Goal: Check status: Check status

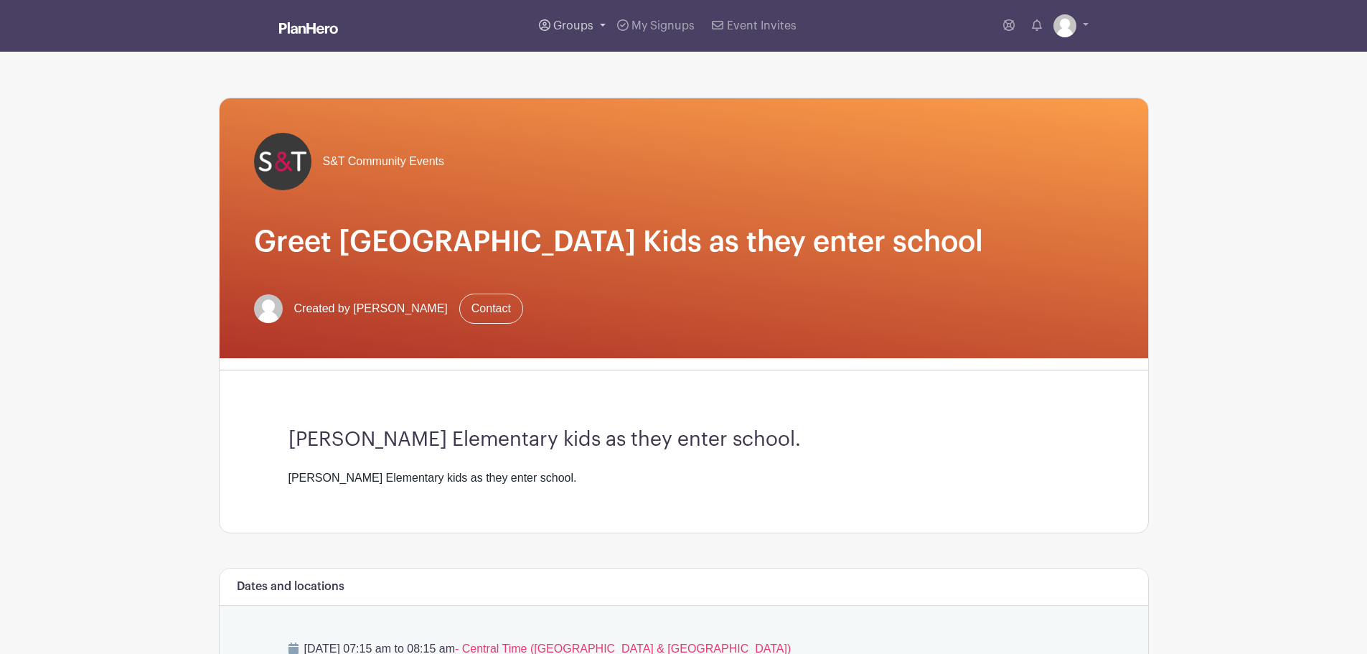
click at [578, 23] on span "Groups" at bounding box center [573, 25] width 40 height 11
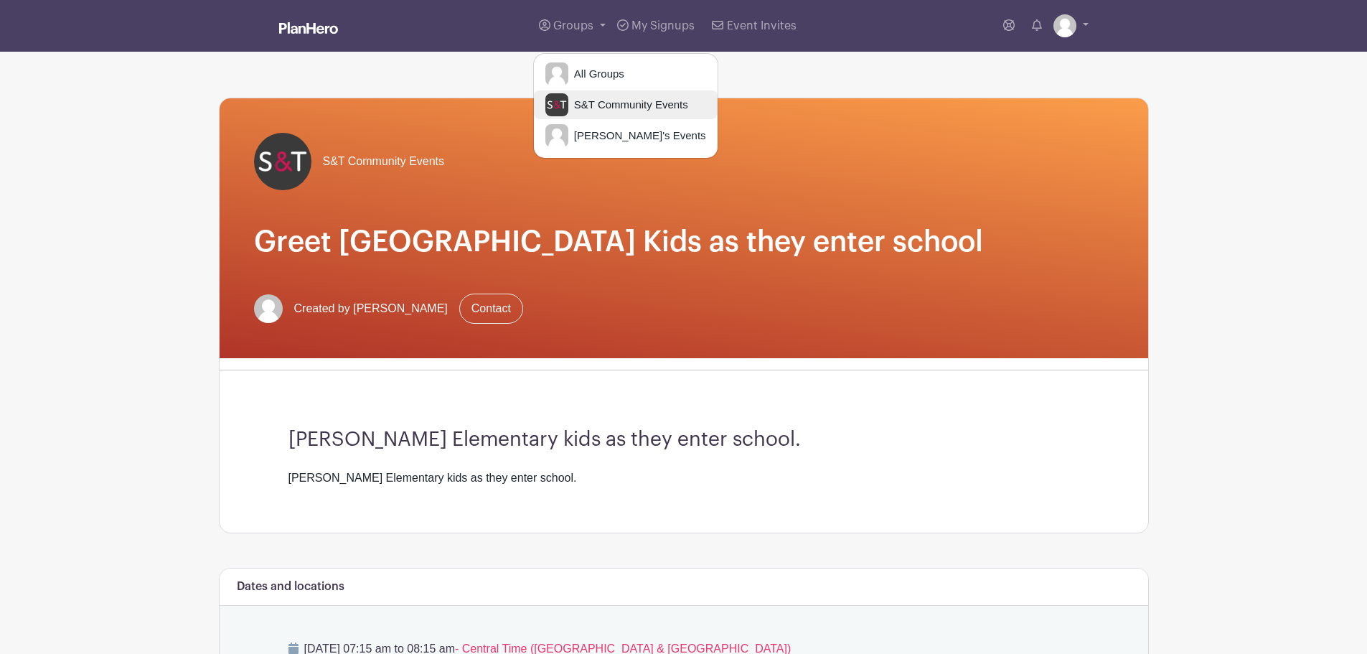
click at [591, 101] on span "S&T Community Events" at bounding box center [628, 105] width 120 height 17
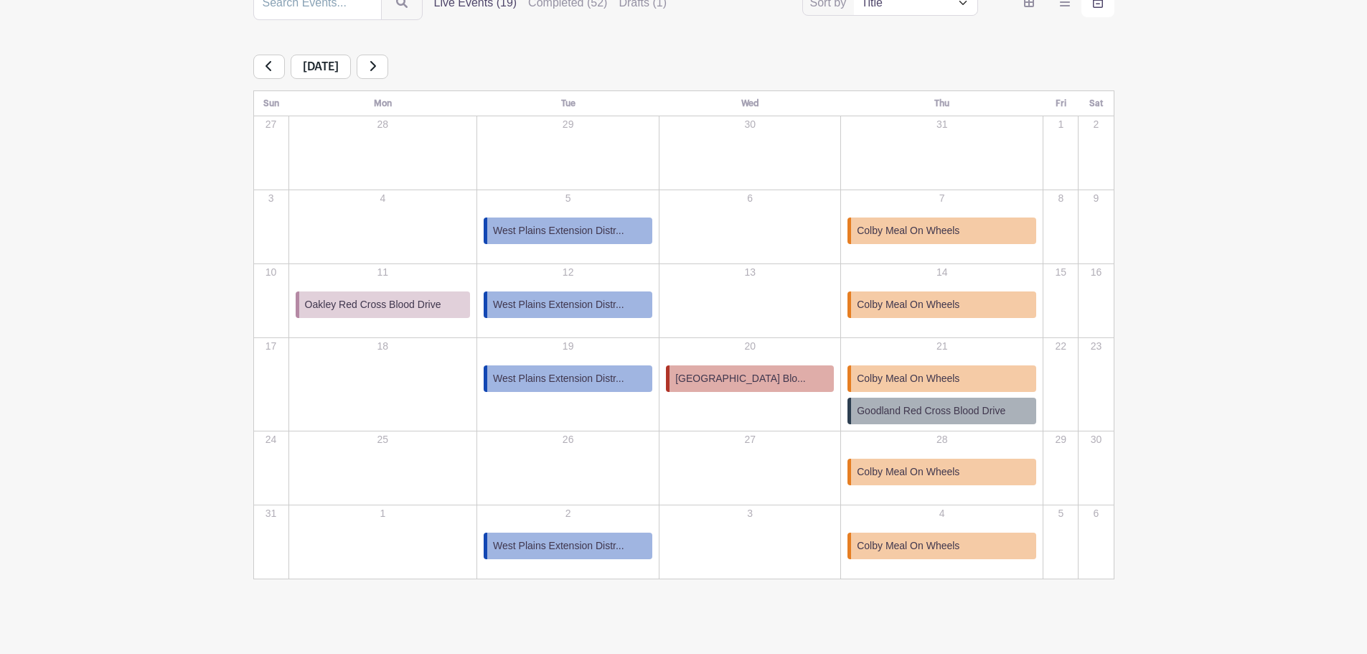
scroll to position [210, 0]
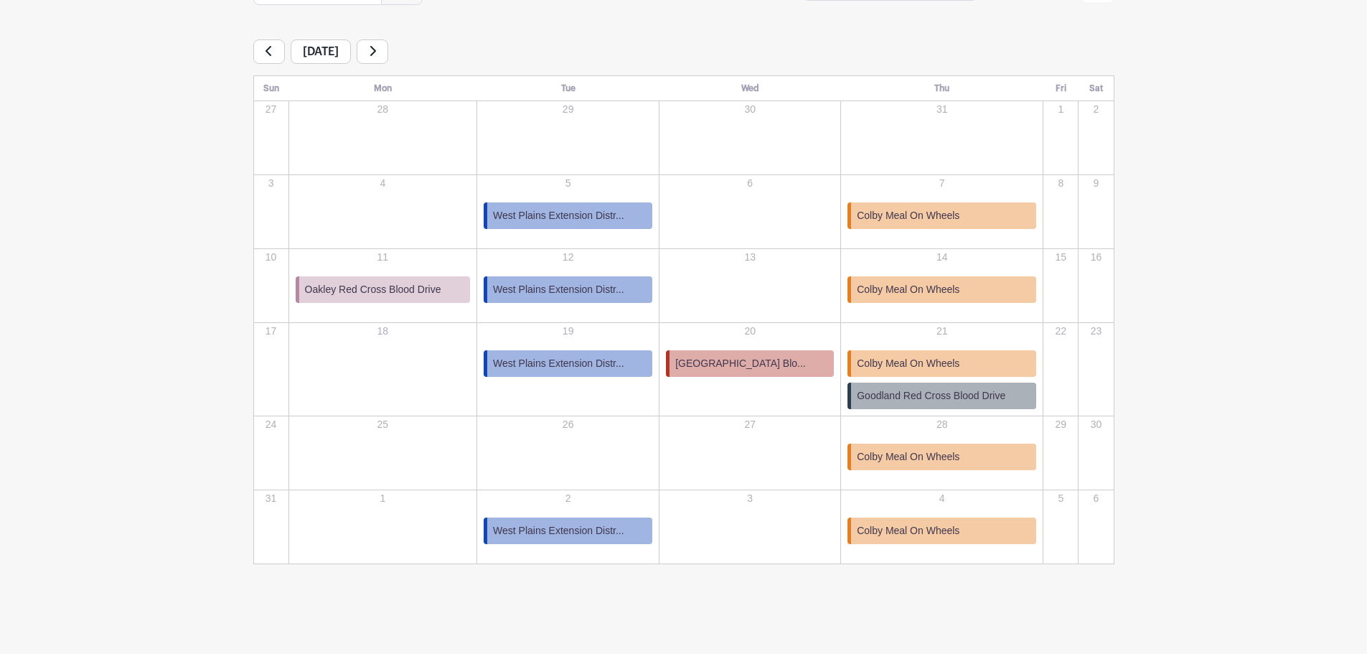
click at [751, 362] on span "[GEOGRAPHIC_DATA] Blo..." at bounding box center [740, 363] width 131 height 15
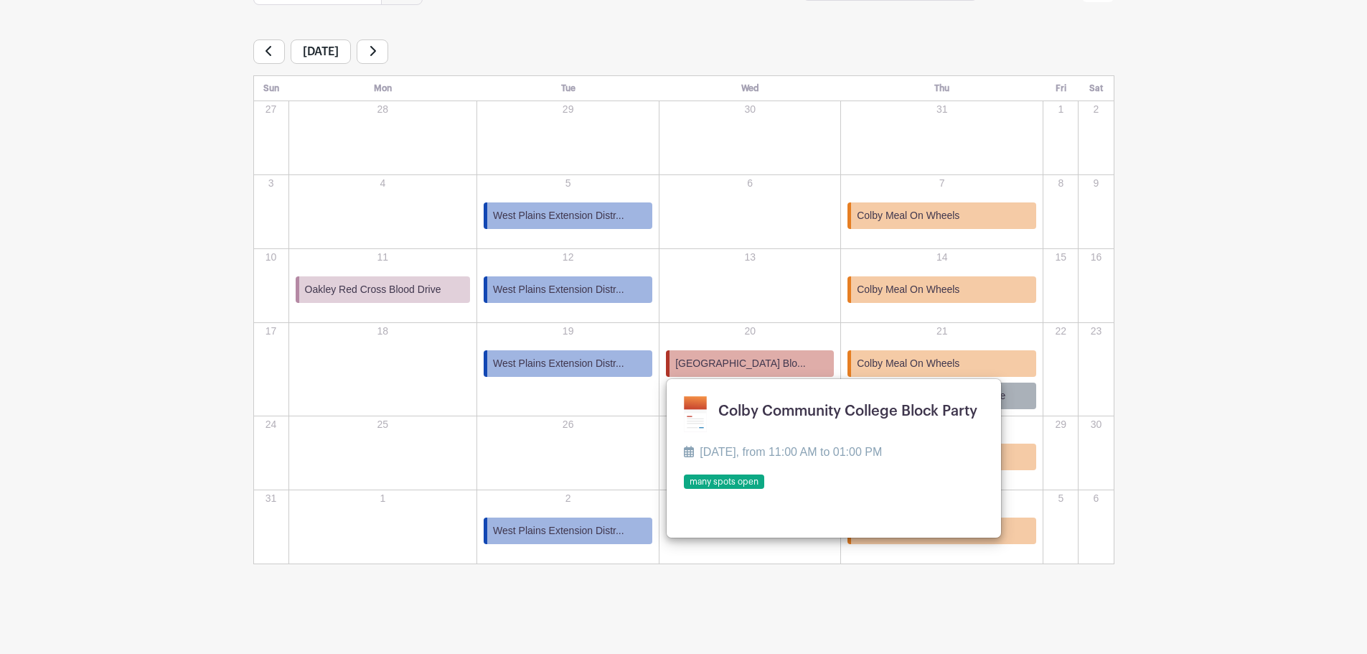
click at [684, 489] on link at bounding box center [684, 489] width 0 height 0
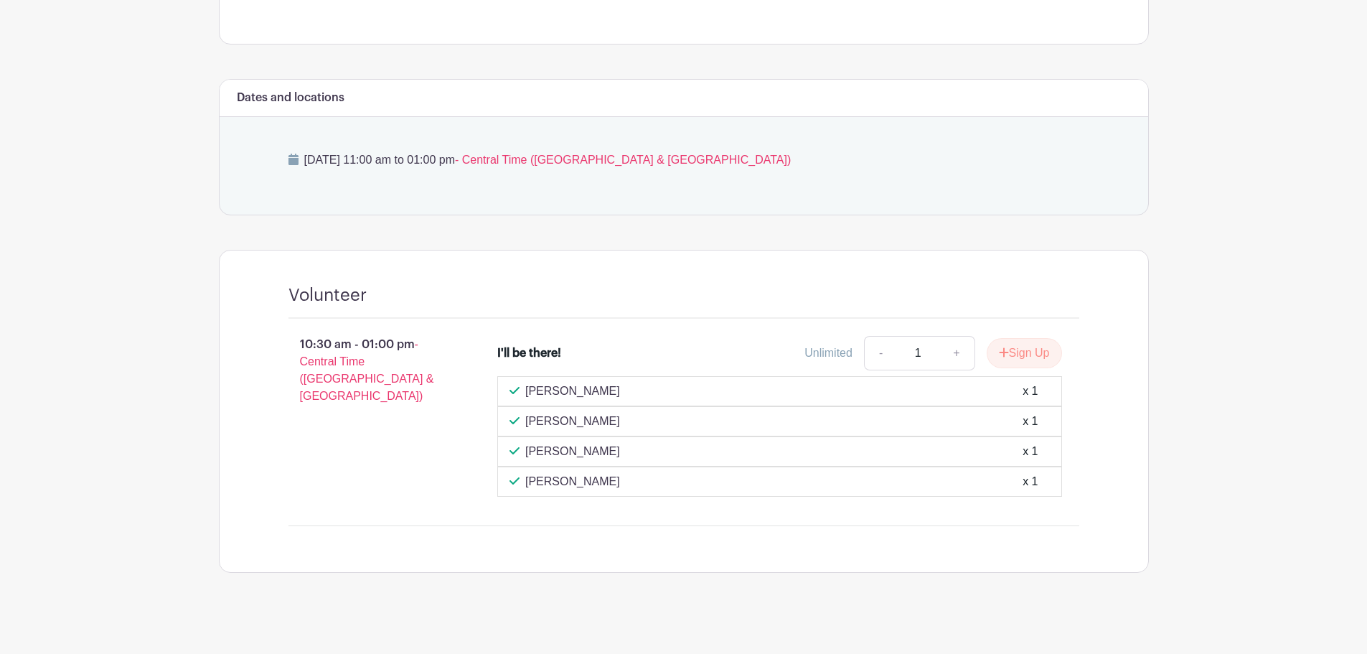
scroll to position [538, 0]
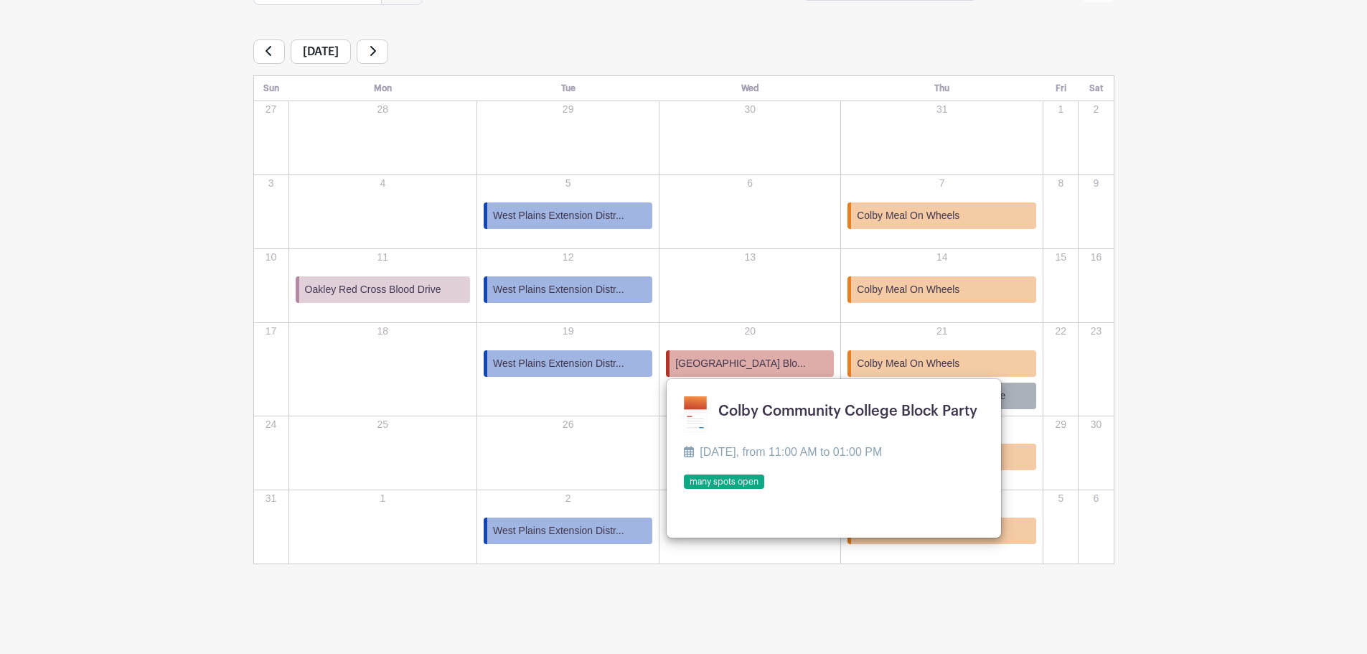
scroll to position [210, 0]
click at [1225, 297] on main "Groups All Groups S&T Community Events Tammy's Events My Signups Event Invites …" at bounding box center [683, 222] width 1367 height 864
click at [716, 566] on main "Groups All Groups S&T Community Events Tammy's Events My Signups Event Invites …" at bounding box center [683, 222] width 1367 height 864
click at [580, 455] on div "26" at bounding box center [568, 453] width 180 height 72
click at [684, 489] on link at bounding box center [684, 489] width 0 height 0
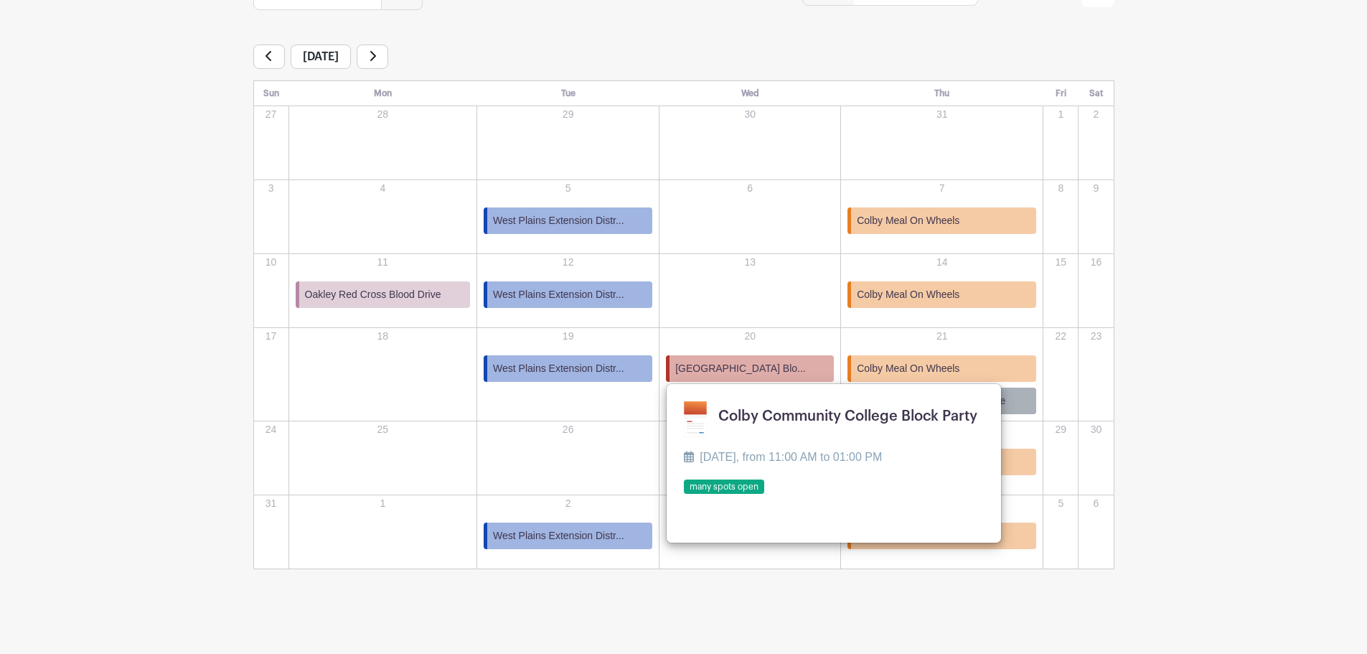
scroll to position [210, 0]
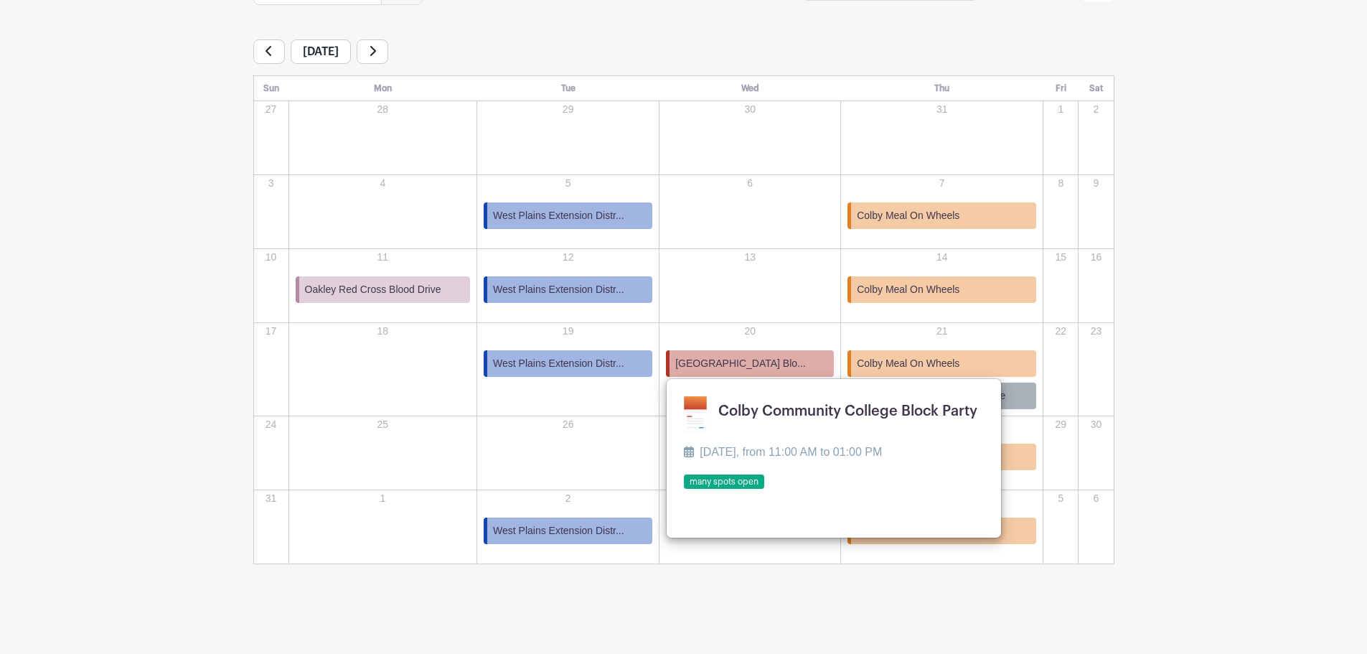
click at [753, 305] on div "13" at bounding box center [749, 286] width 179 height 72
click at [684, 489] on link at bounding box center [684, 489] width 0 height 0
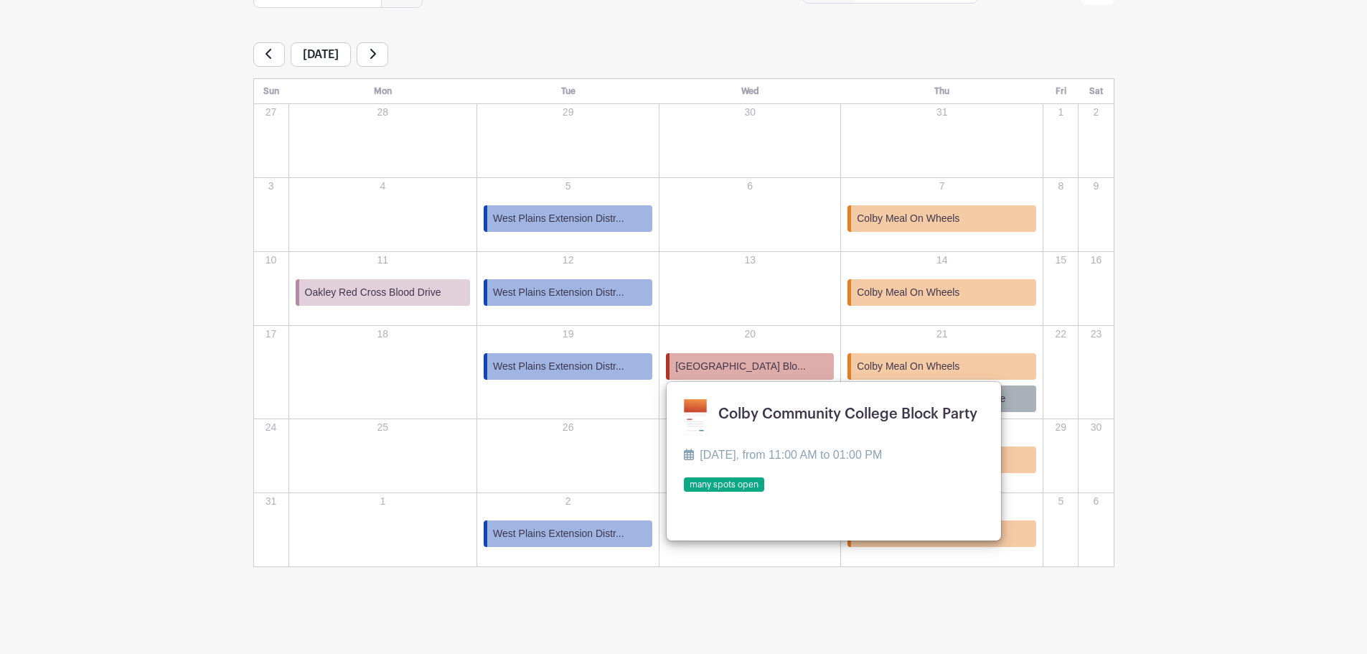
scroll to position [210, 0]
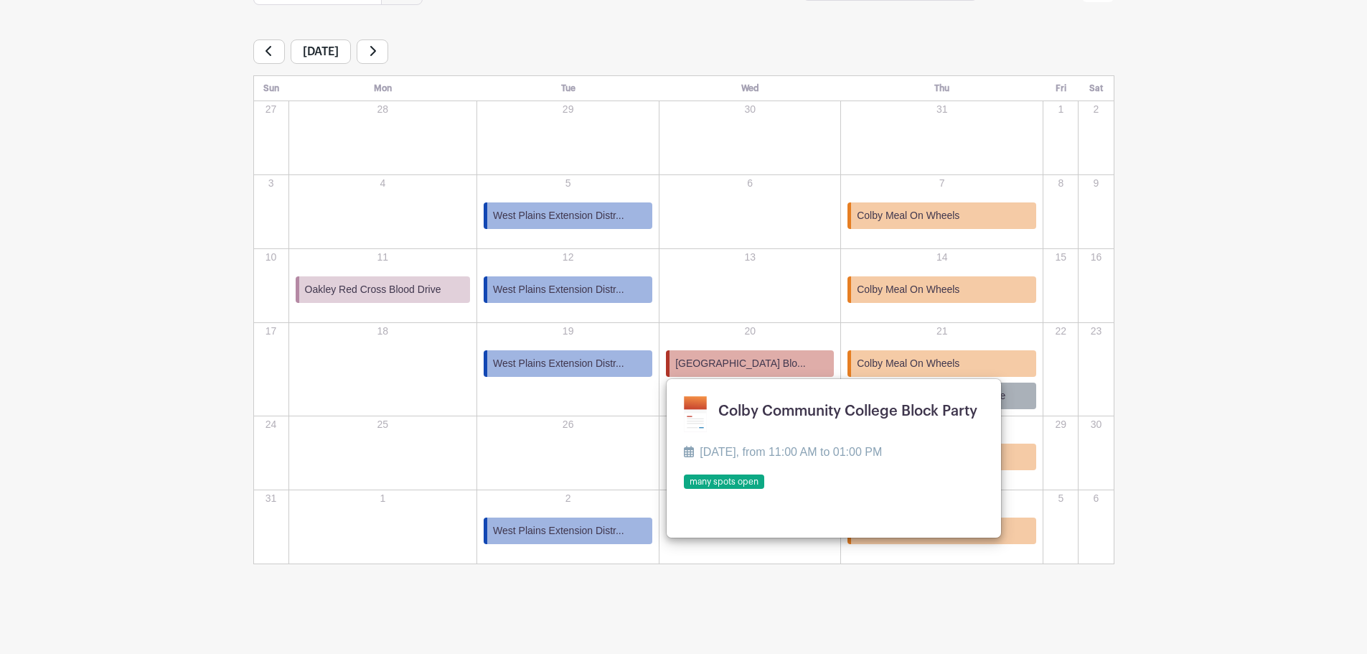
click at [388, 44] on link at bounding box center [373, 51] width 32 height 24
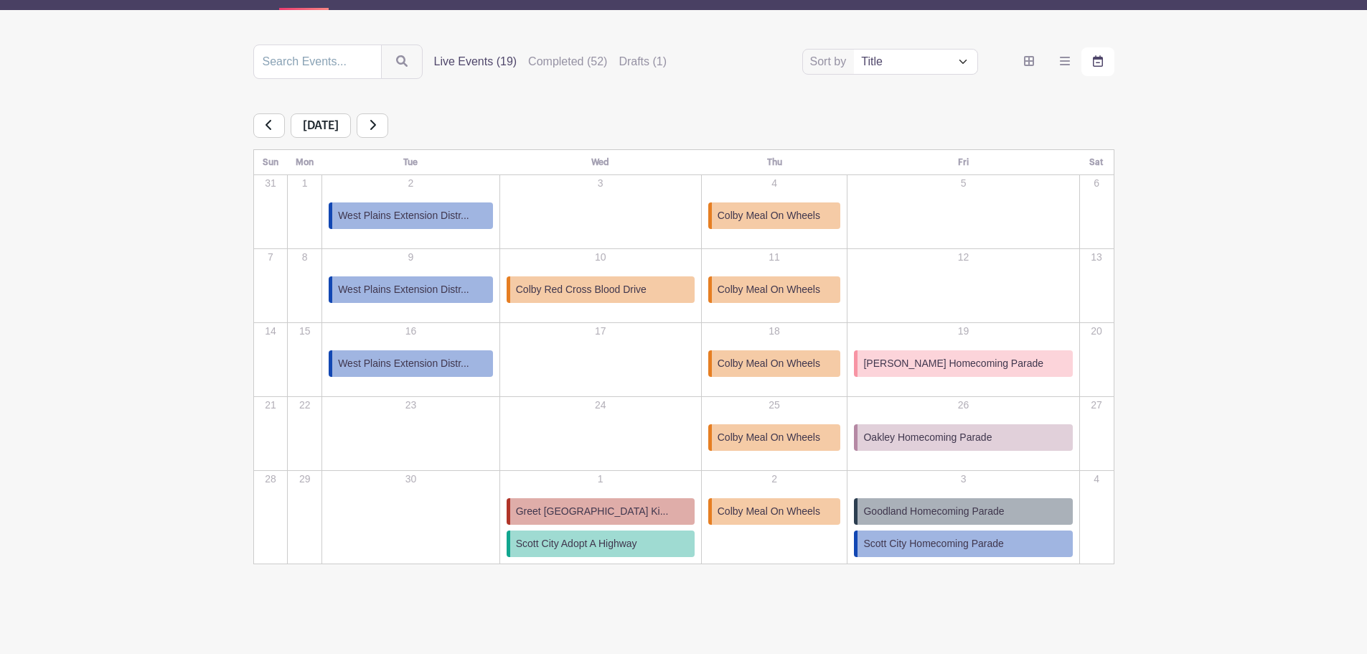
click at [376, 126] on icon at bounding box center [372, 124] width 7 height 11
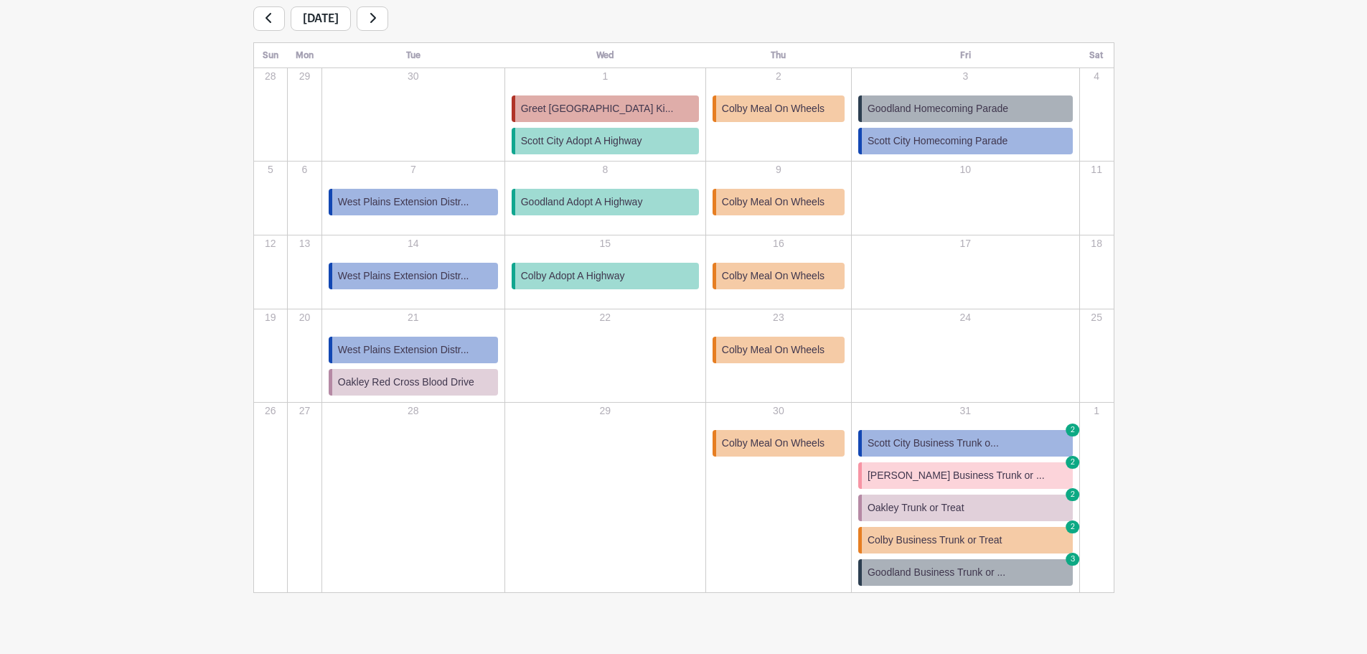
scroll to position [200, 0]
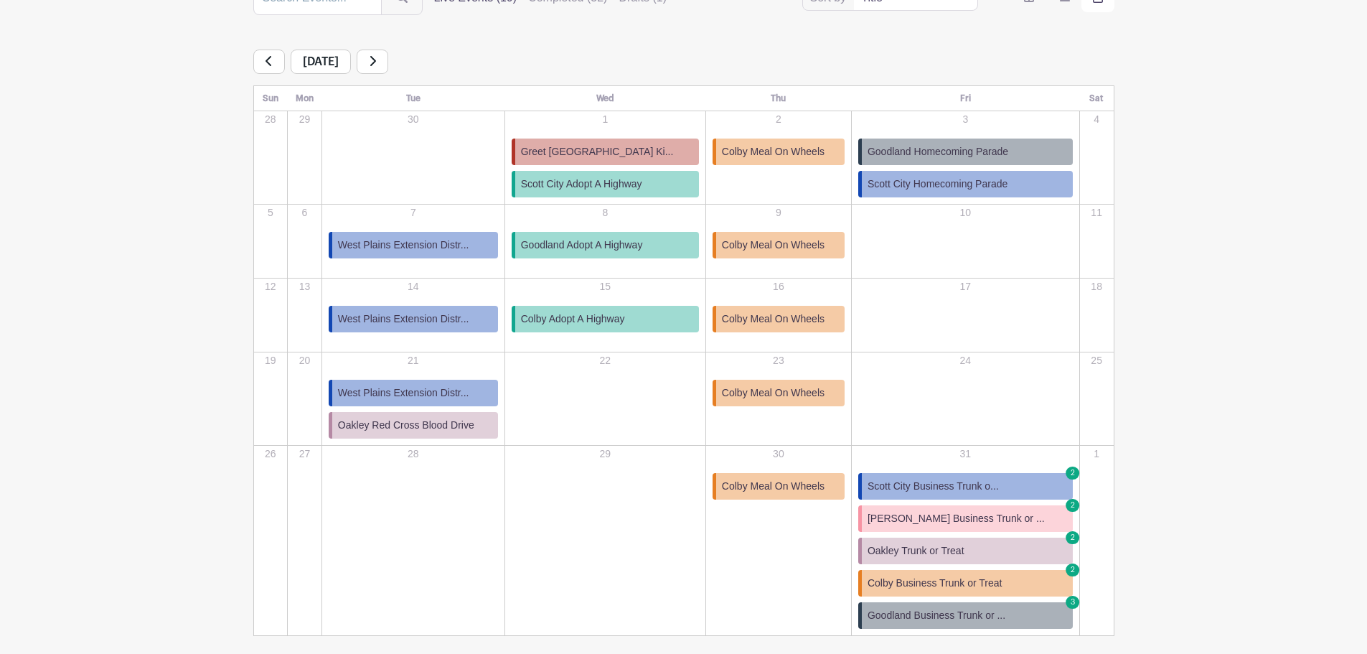
click at [376, 56] on icon at bounding box center [372, 60] width 7 height 11
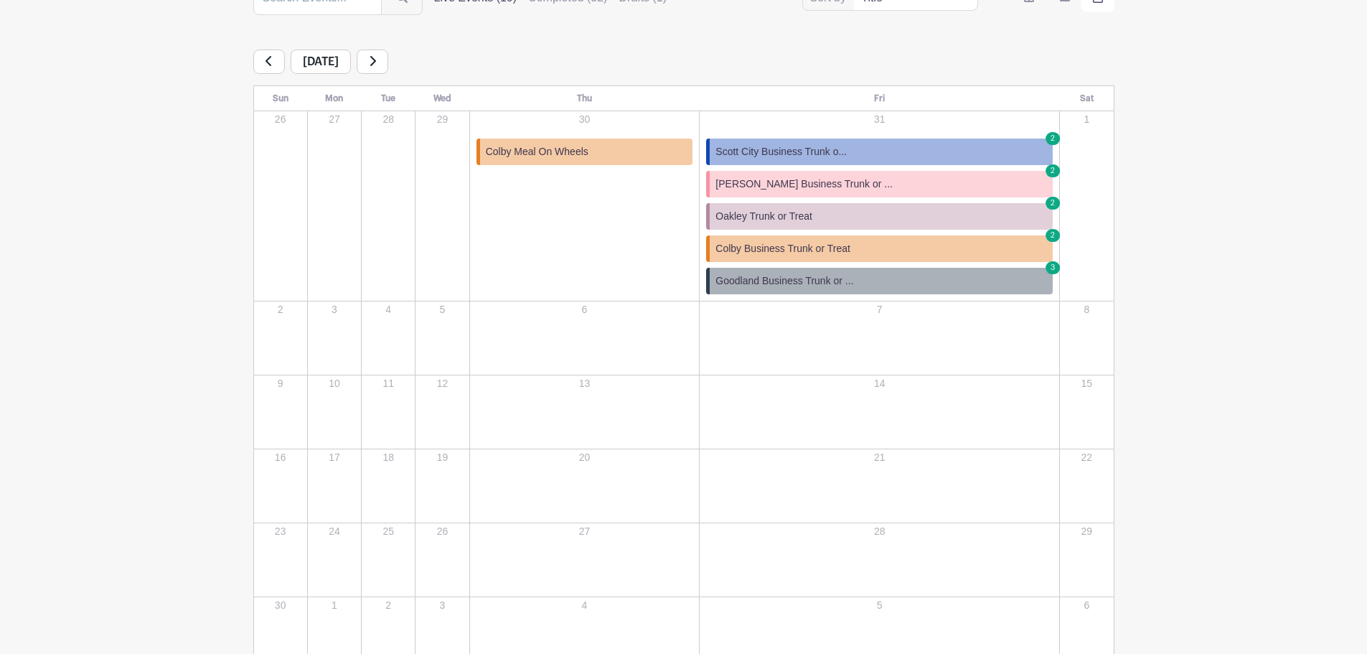
click at [388, 57] on link at bounding box center [373, 62] width 32 height 24
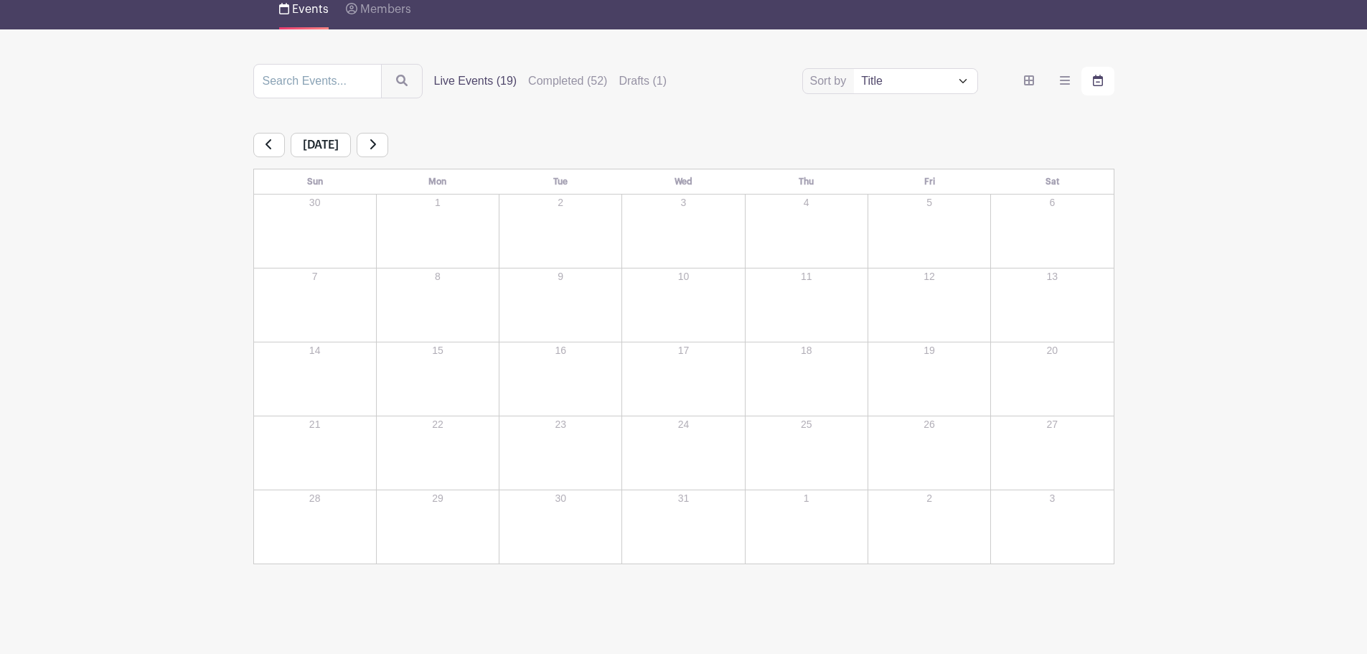
scroll to position [117, 0]
click at [271, 138] on icon at bounding box center [268, 143] width 7 height 11
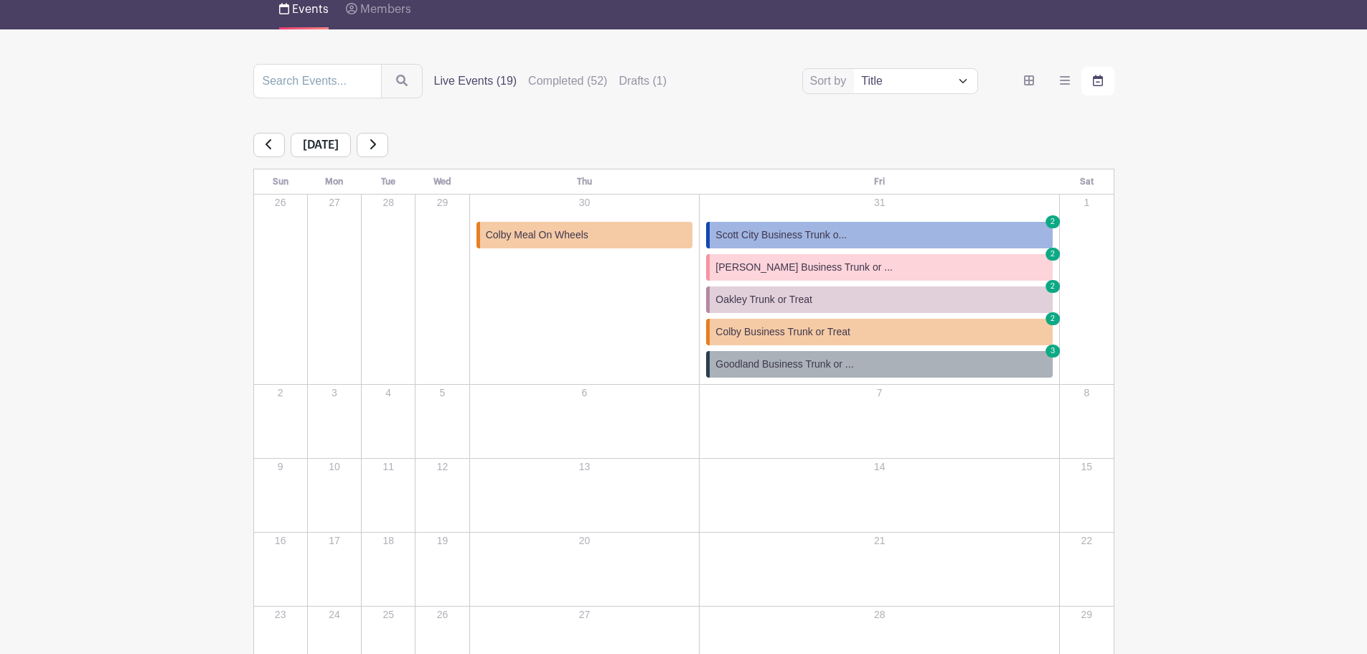
click at [271, 138] on icon at bounding box center [268, 143] width 7 height 11
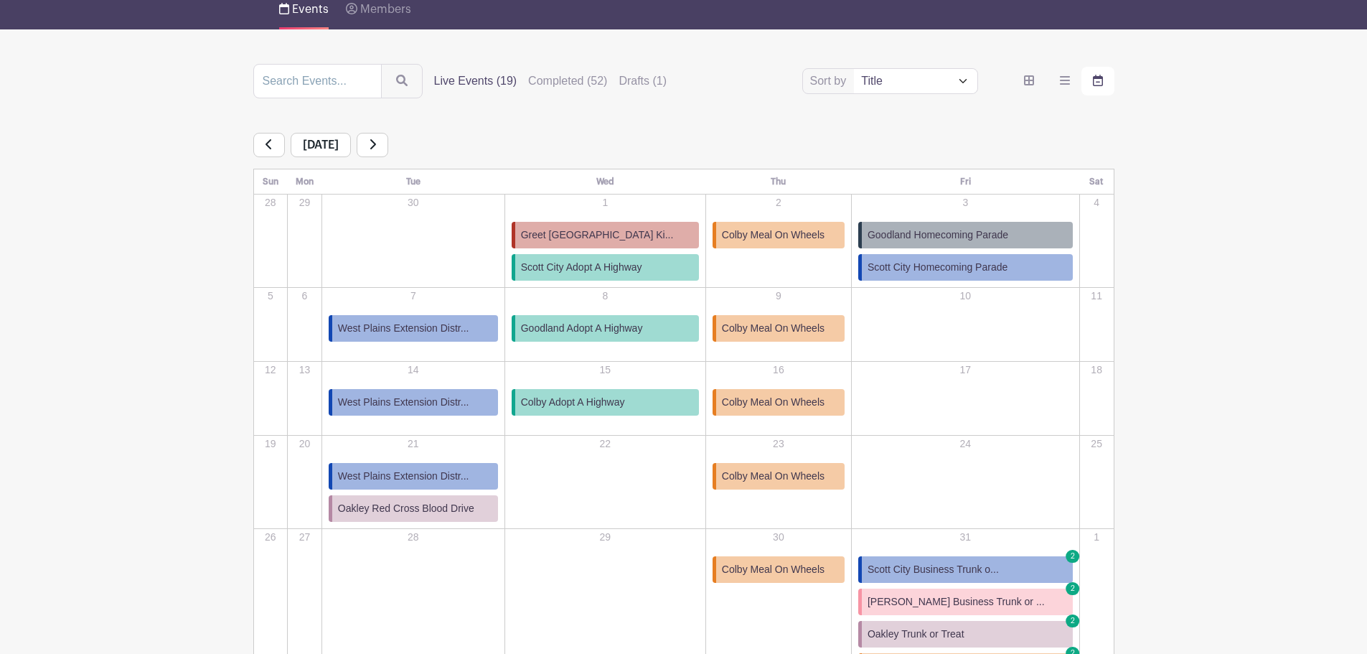
click at [271, 138] on icon at bounding box center [268, 143] width 7 height 11
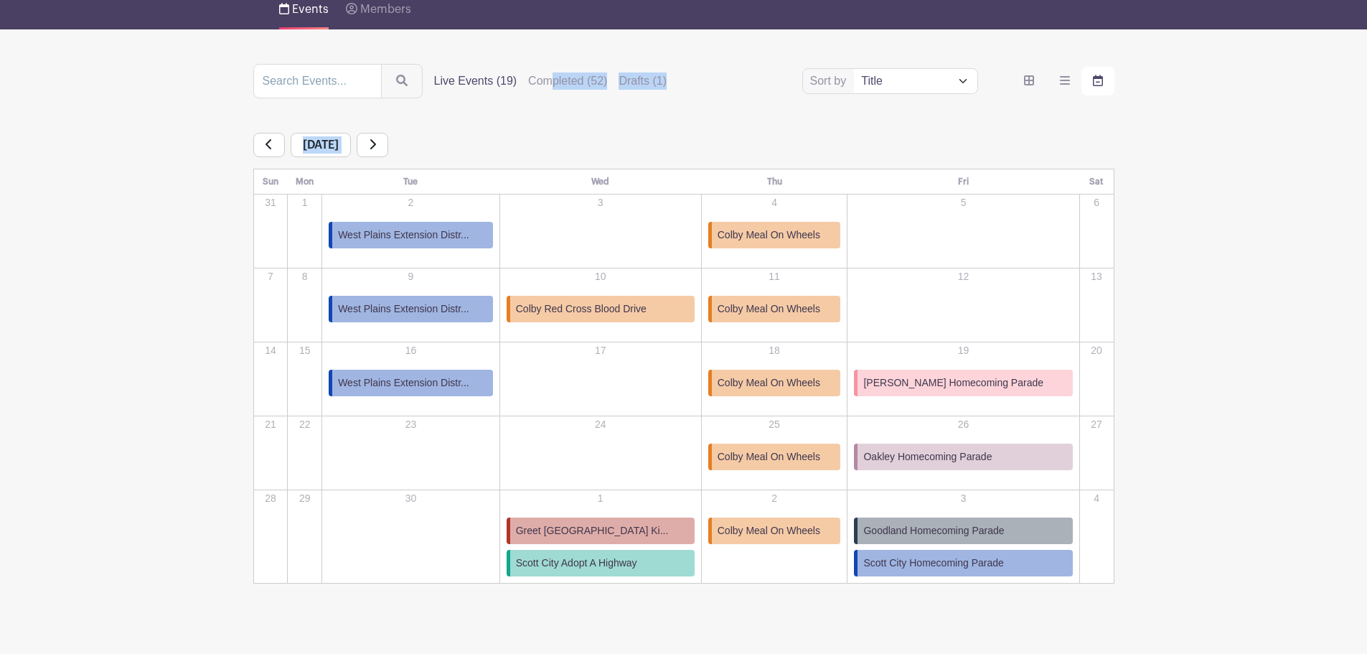
drag, startPoint x: 554, startPoint y: 78, endPoint x: 560, endPoint y: 108, distance: 30.8
click at [560, 108] on div "Sort by Title Recently modified Newest Upcoming dates Live Events (19) Complete…" at bounding box center [683, 324] width 861 height 520
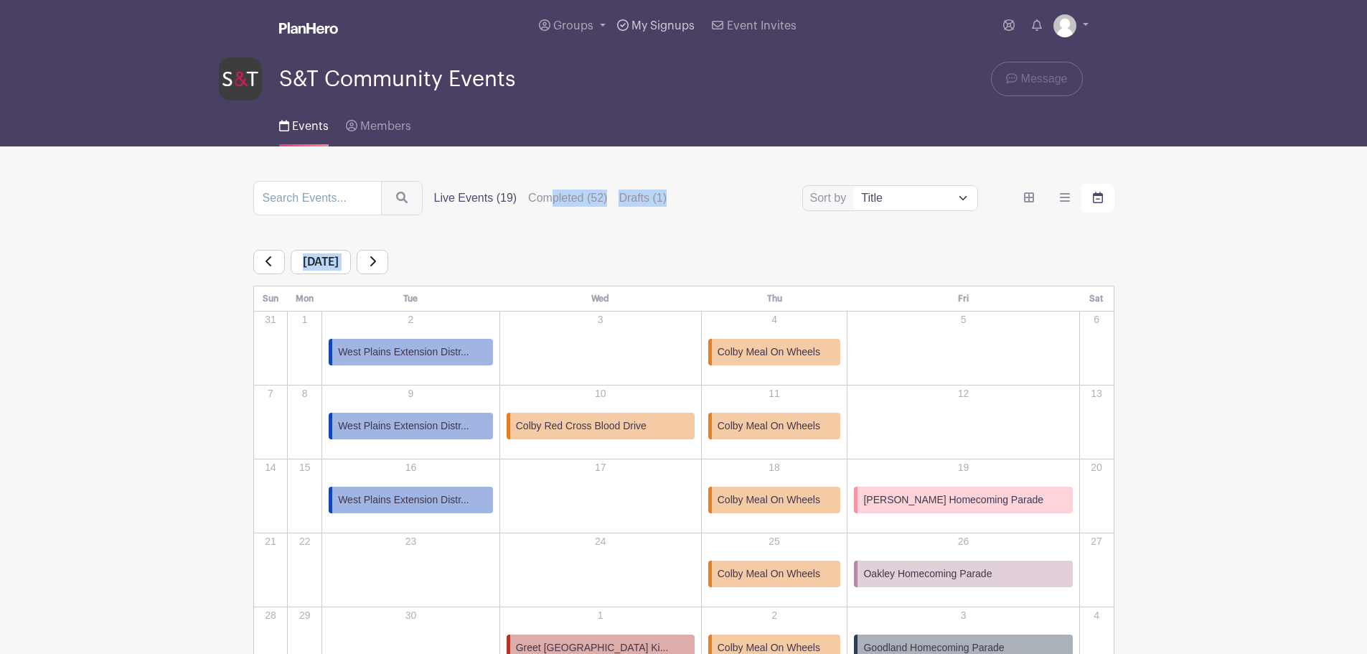
click at [649, 19] on link "My Signups" at bounding box center [655, 26] width 89 height 52
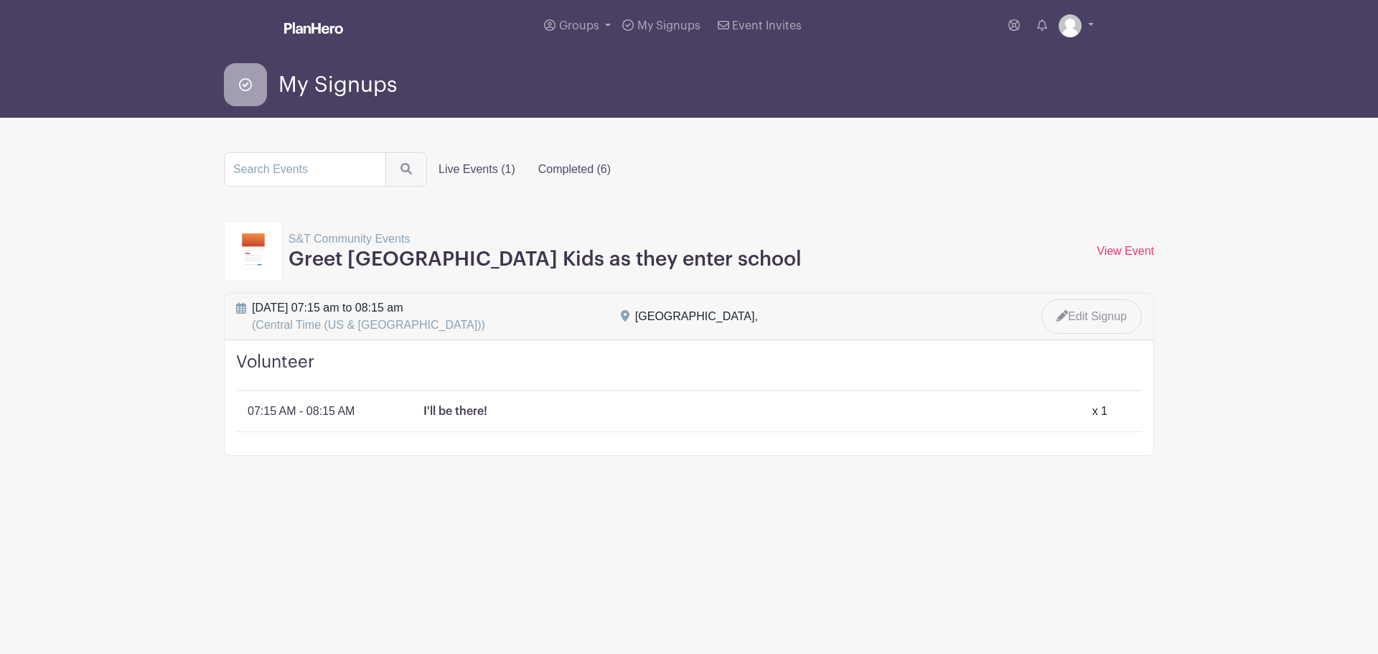
click at [571, 169] on label "Completed (6)" at bounding box center [574, 169] width 95 height 29
click at [0, 0] on input "Completed (6)" at bounding box center [0, 0] width 0 height 0
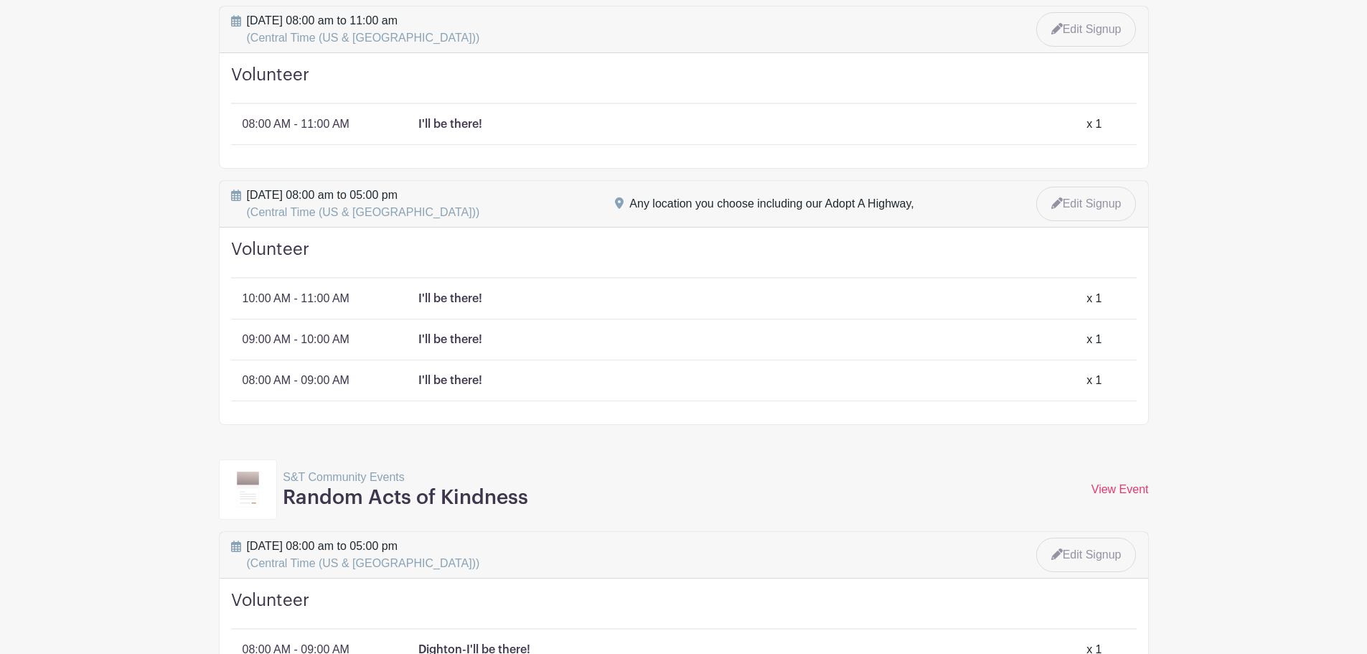
scroll to position [1082, 0]
